Goal: Information Seeking & Learning: Learn about a topic

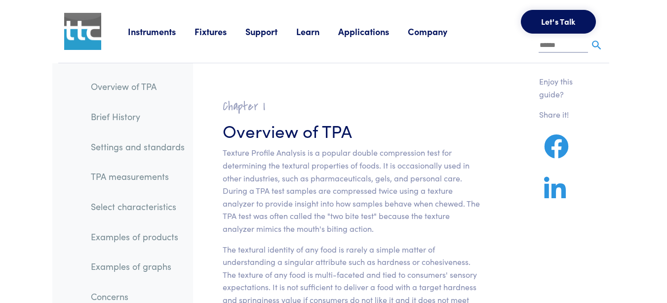
click at [556, 45] on input "text" at bounding box center [563, 46] width 49 height 15
type input "******"
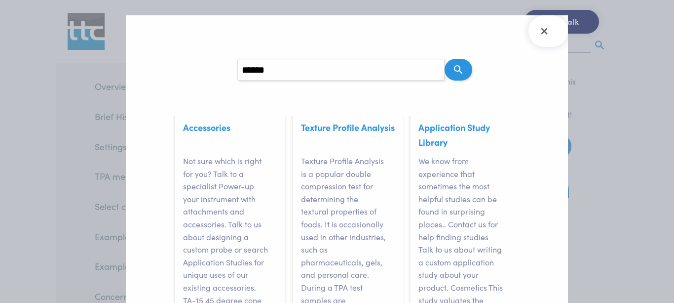
scroll to position [114, 0]
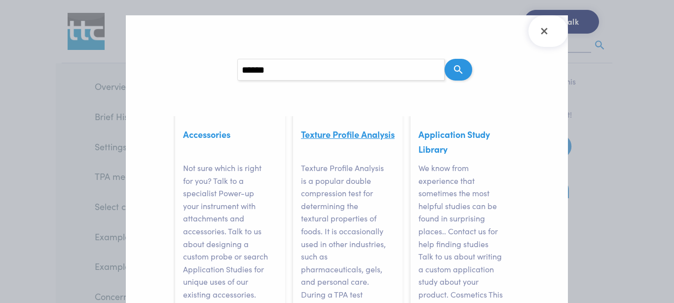
click at [307, 134] on link "Texture Profile Analysis" at bounding box center [348, 134] width 94 height 12
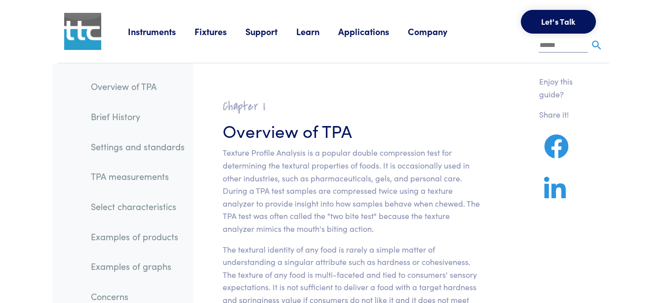
click at [159, 34] on link "Instruments" at bounding box center [161, 31] width 67 height 12
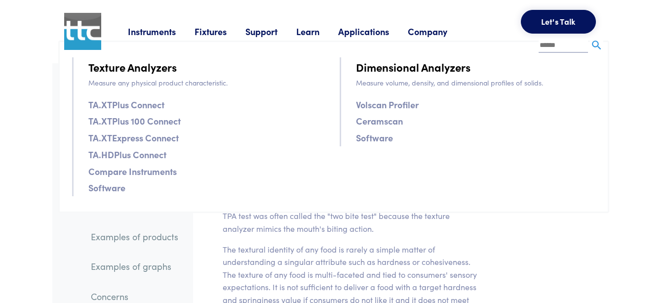
click at [216, 30] on link "Fixtures" at bounding box center [220, 31] width 51 height 12
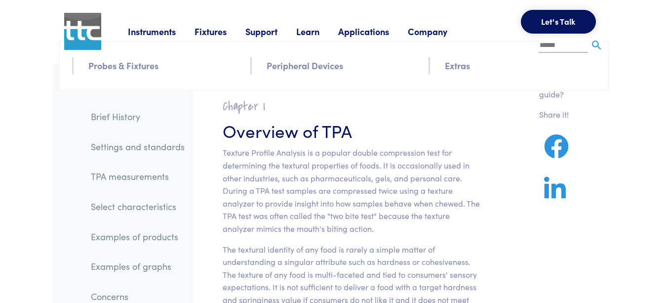
click at [264, 31] on link "Support" at bounding box center [270, 31] width 51 height 12
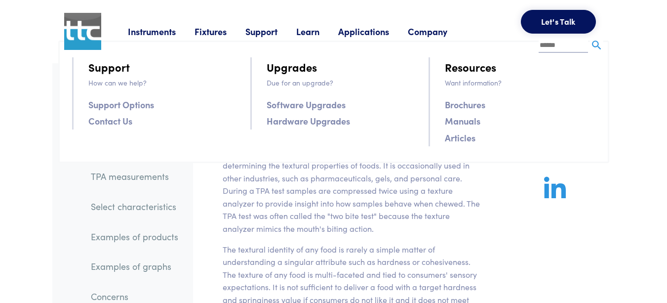
click at [367, 33] on link "Applications" at bounding box center [373, 31] width 70 height 12
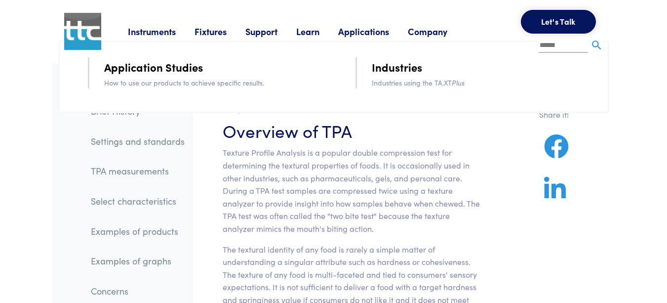
scroll to position [80, 0]
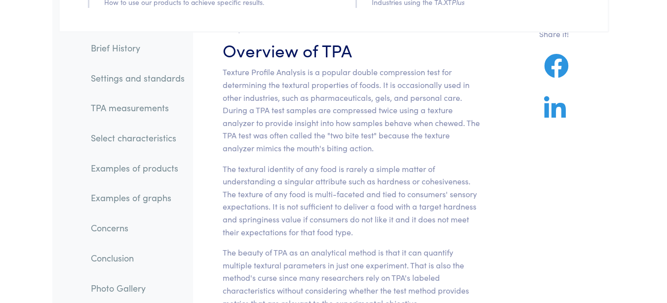
click at [157, 104] on link "TPA measurements" at bounding box center [138, 107] width 110 height 23
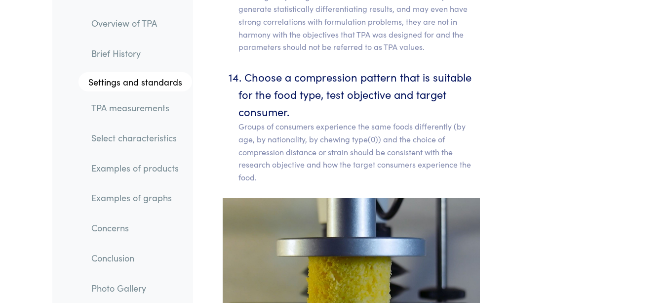
scroll to position [6695, 0]
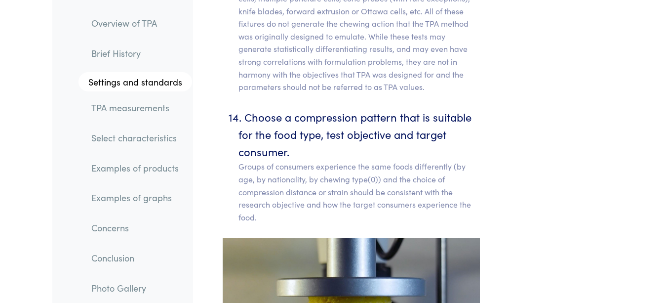
click at [160, 105] on link "TPA measurements" at bounding box center [137, 107] width 109 height 23
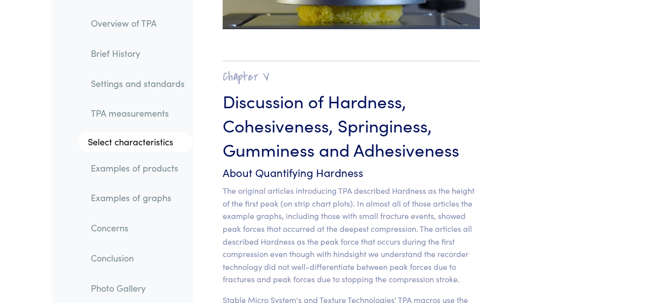
scroll to position [8631, 0]
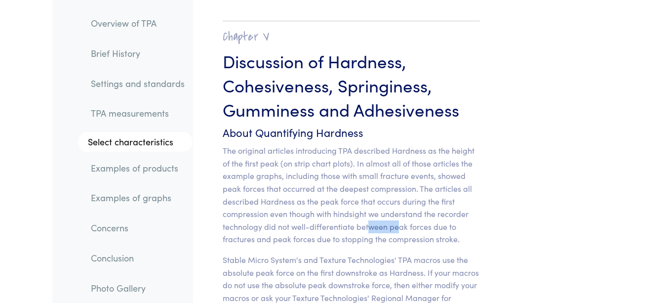
drag, startPoint x: 396, startPoint y: 141, endPoint x: 367, endPoint y: 141, distance: 29.6
click at [367, 144] on p "The original articles introducing TPA described Hardness as the height of the f…" at bounding box center [351, 194] width 257 height 101
click at [300, 144] on p "The original articles introducing TPA described Hardness as the height of the f…" at bounding box center [351, 194] width 257 height 101
